Goal: Use online tool/utility: Utilize a website feature to perform a specific function

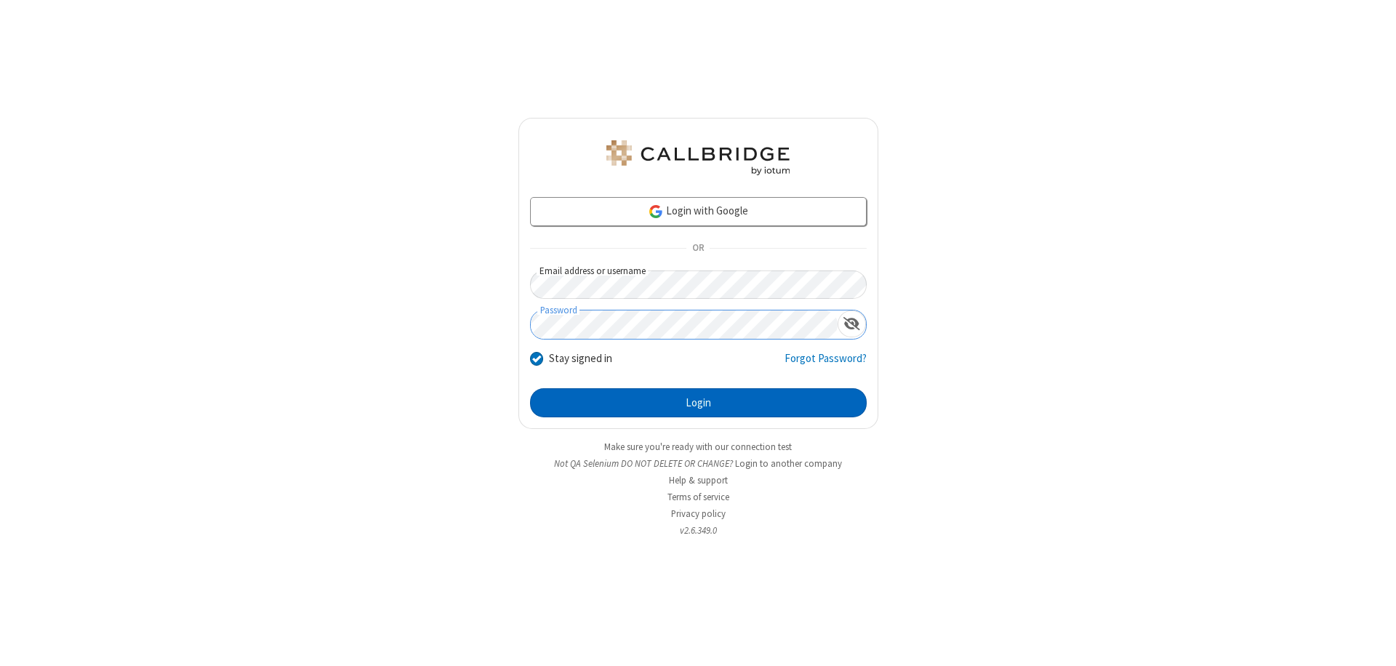
click at [698, 403] on button "Login" at bounding box center [698, 402] width 337 height 29
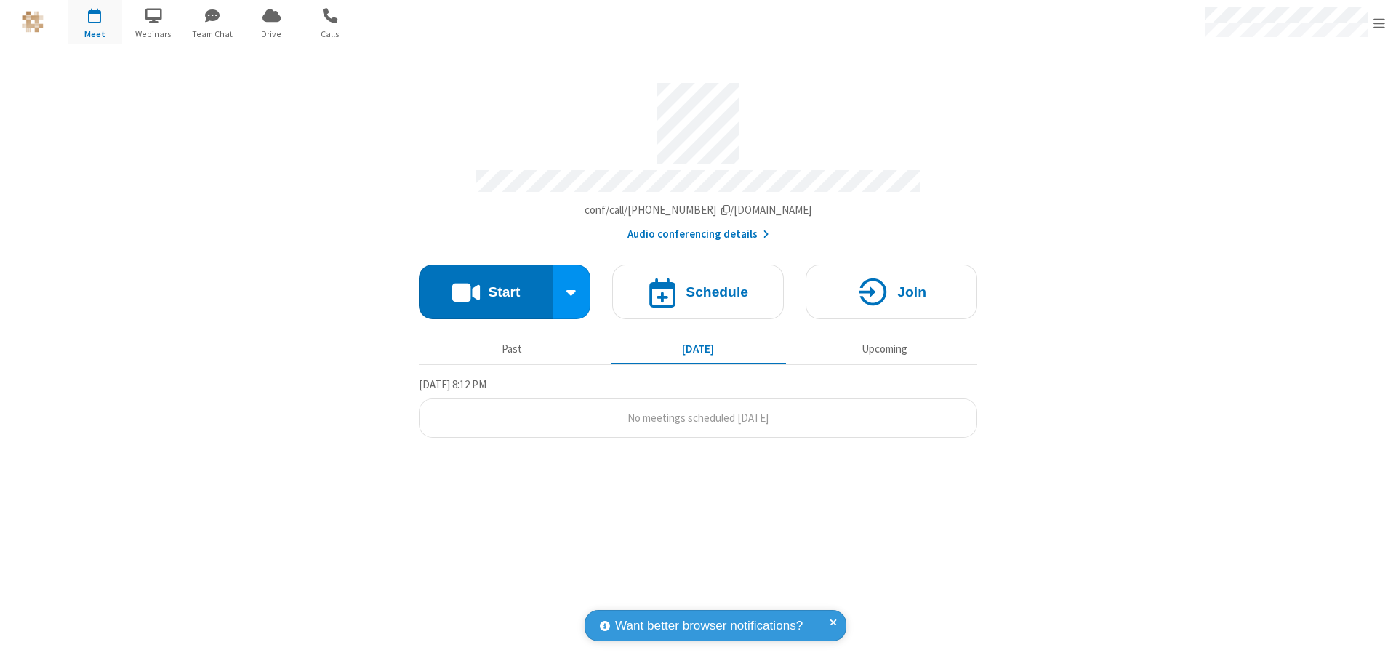
click at [486, 285] on button "Start" at bounding box center [486, 292] width 135 height 55
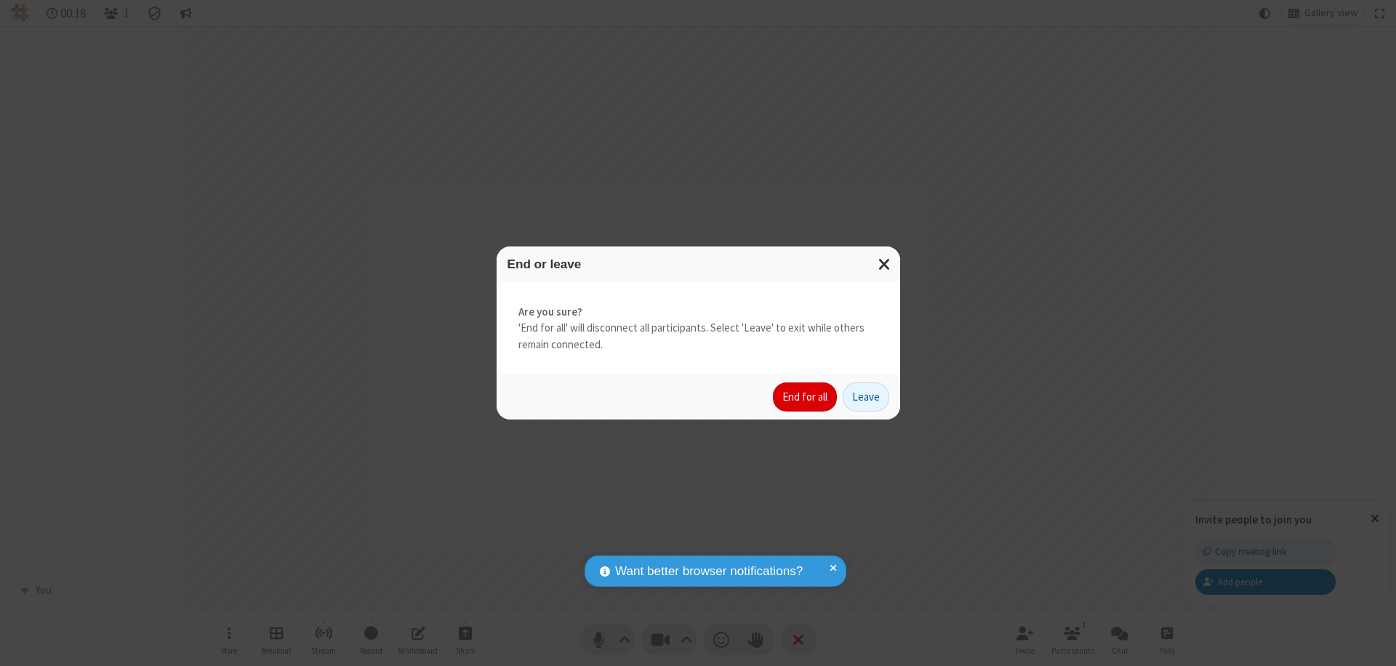
click at [806, 397] on button "End for all" at bounding box center [805, 397] width 64 height 29
